Goal: Navigation & Orientation: Find specific page/section

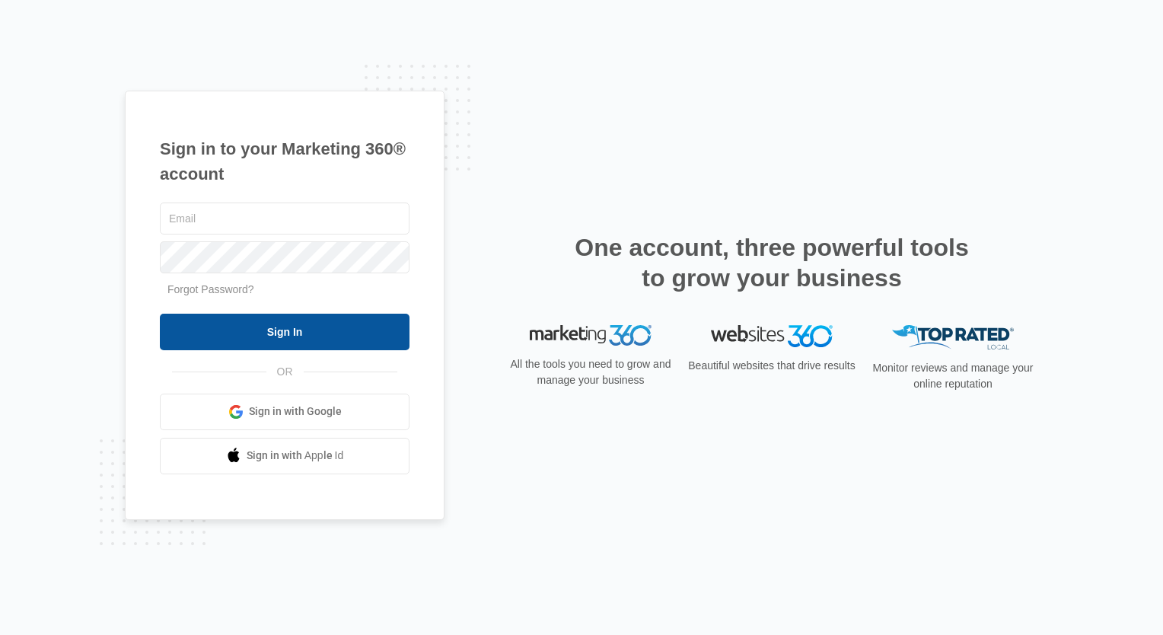
type input "Info@FourBranchesllc.com"
click at [239, 324] on input "Sign In" at bounding box center [285, 332] width 250 height 37
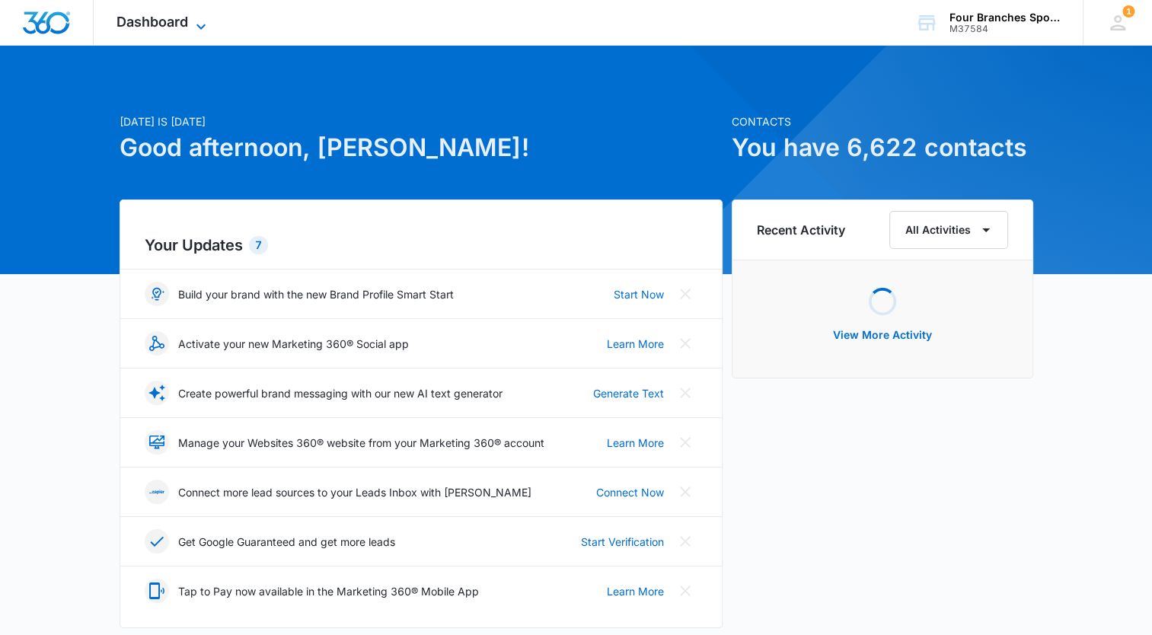
click at [146, 27] on span "Dashboard" at bounding box center [152, 22] width 72 height 16
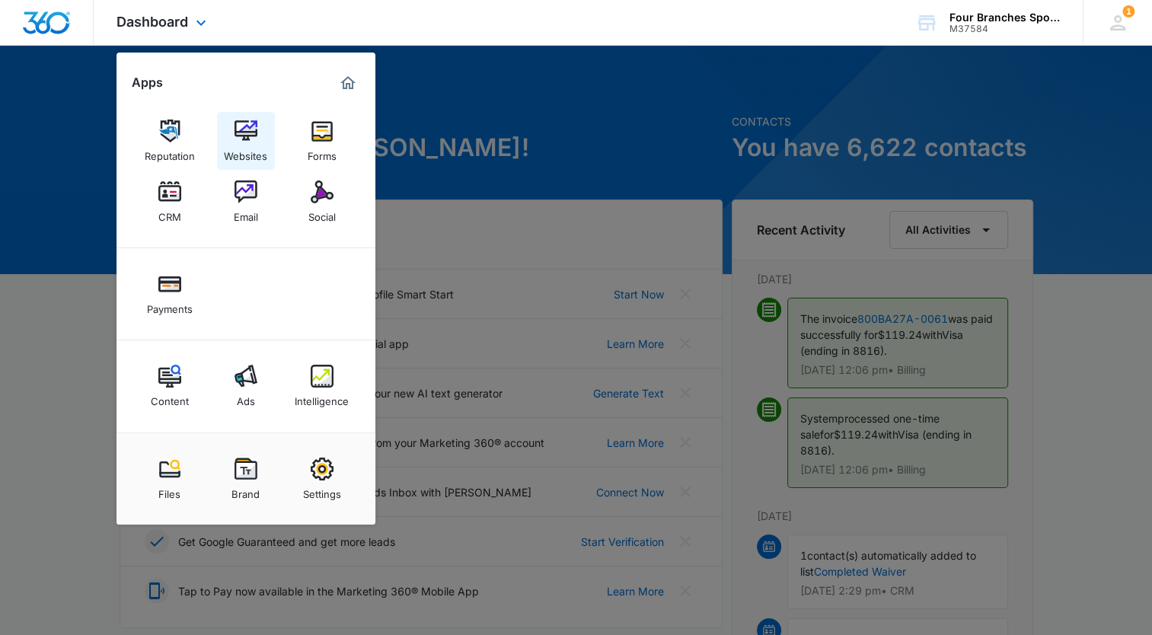
click at [232, 132] on link "Websites" at bounding box center [246, 141] width 58 height 58
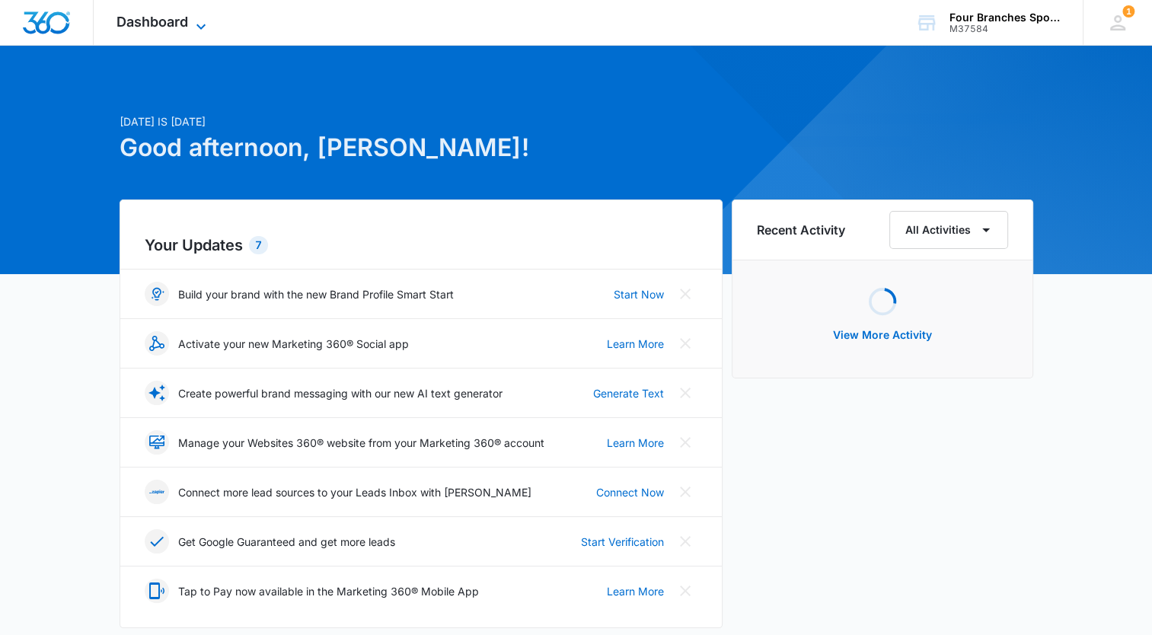
click at [140, 20] on span "Dashboard" at bounding box center [152, 22] width 72 height 16
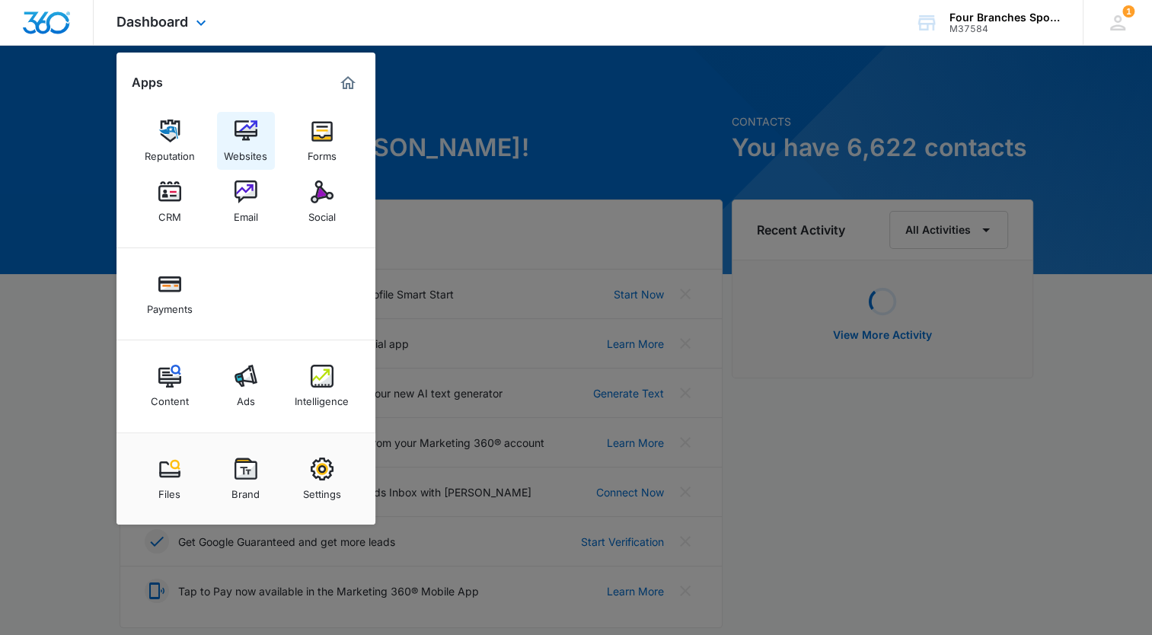
click at [239, 145] on div "Websites" at bounding box center [245, 152] width 43 height 20
